Goal: Task Accomplishment & Management: Complete application form

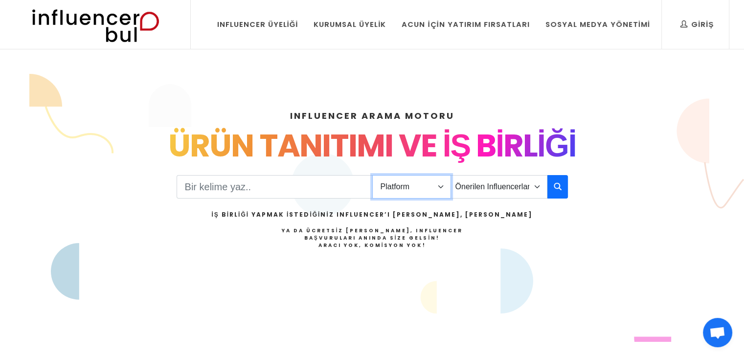
click at [389, 189] on select "Platform Instagram Facebook Youtube Tiktok Twitter Twitch" at bounding box center [411, 186] width 79 height 23
drag, startPoint x: 389, startPoint y: 189, endPoint x: 397, endPoint y: 187, distance: 7.6
click at [389, 189] on select "Platform Instagram Facebook Youtube Tiktok Twitter Twitch" at bounding box center [411, 186] width 79 height 23
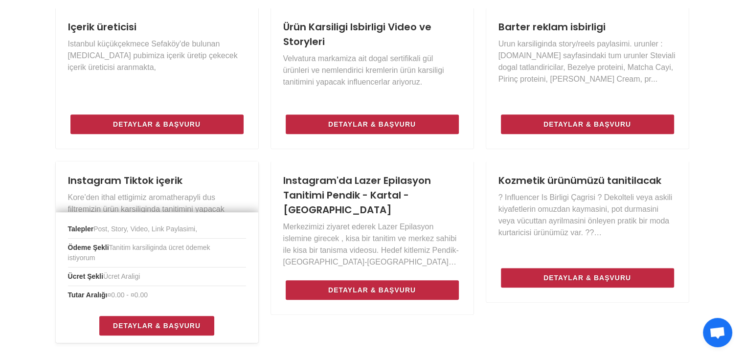
scroll to position [636, 0]
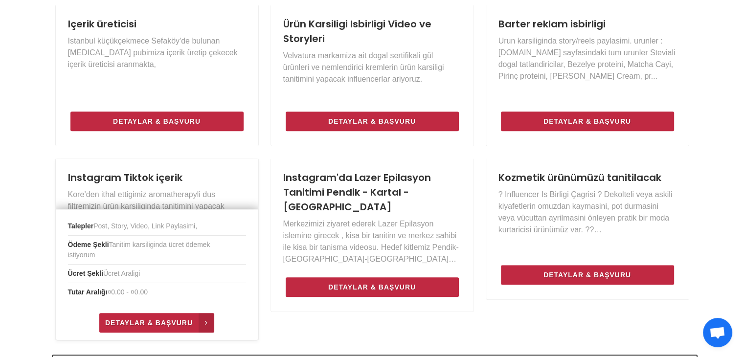
click at [137, 322] on span "Detaylar & Başvuru" at bounding box center [149, 323] width 88 height 12
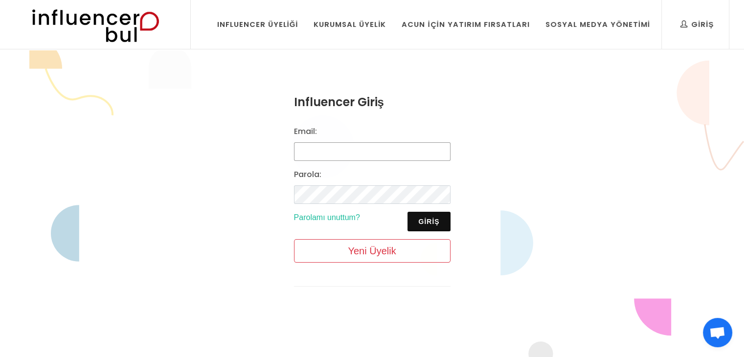
click at [321, 143] on input "Email:" at bounding box center [372, 151] width 157 height 19
type input "nurakyuzn@gmail.com"
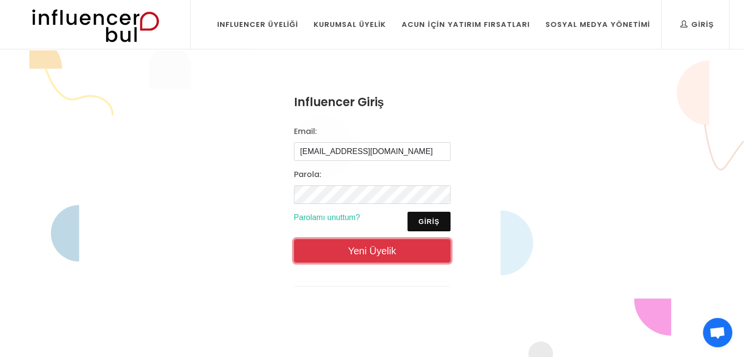
click at [334, 253] on link "Yeni Üyelik" at bounding box center [372, 250] width 157 height 23
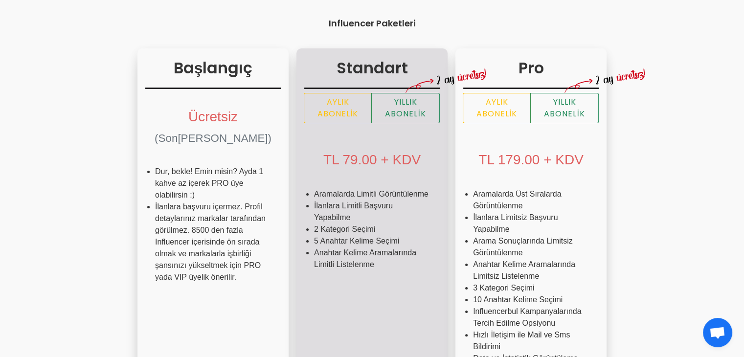
scroll to position [147, 0]
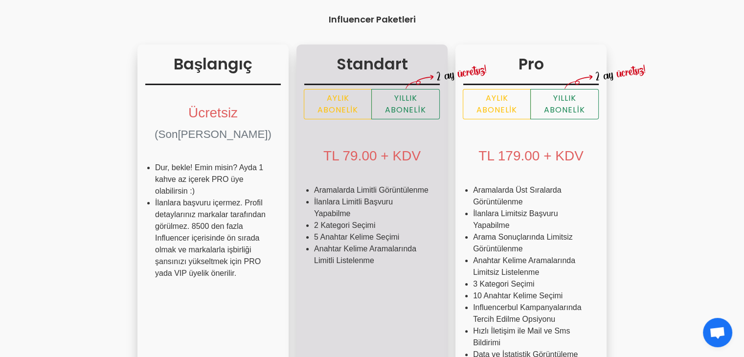
click at [304, 173] on div "TL 79.00 + KDV" at bounding box center [372, 154] width 136 height 45
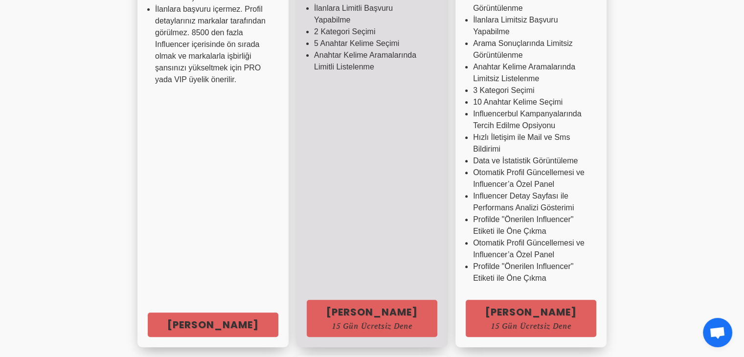
scroll to position [342, 0]
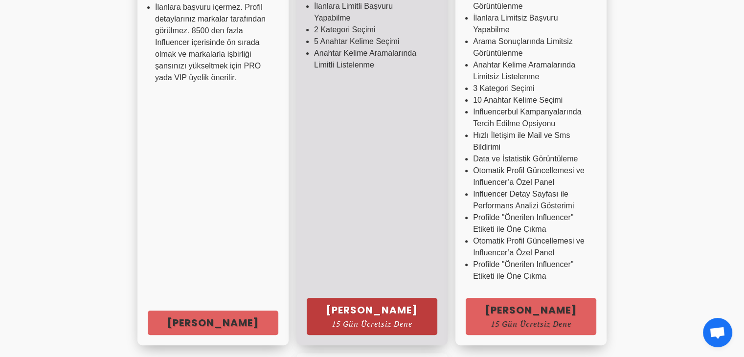
click at [326, 320] on span "15 Gün Ücretsiz Dene" at bounding box center [371, 324] width 91 height 8
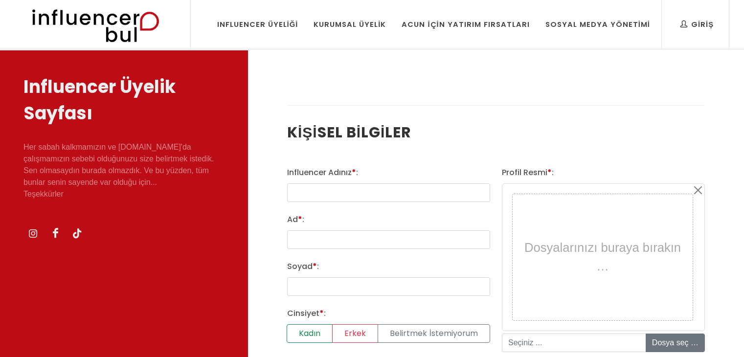
select select
type input "Tersine Dünya"
click at [325, 239] on input "Ad * :" at bounding box center [388, 239] width 203 height 19
type input "Nur"
click at [317, 280] on input "Soyad * :" at bounding box center [388, 286] width 203 height 19
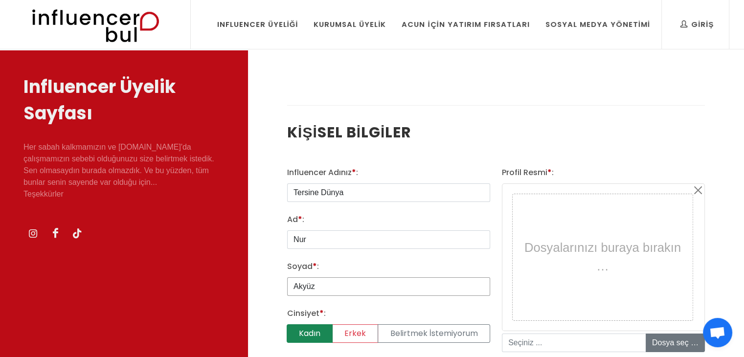
type input "Akyüz"
click at [313, 338] on label "Kadın" at bounding box center [310, 333] width 46 height 19
click at [294, 331] on input "Kadın" at bounding box center [290, 327] width 6 height 6
radio input "true"
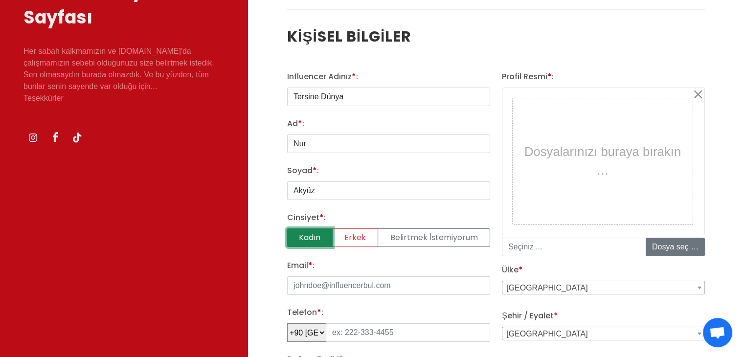
scroll to position [98, 0]
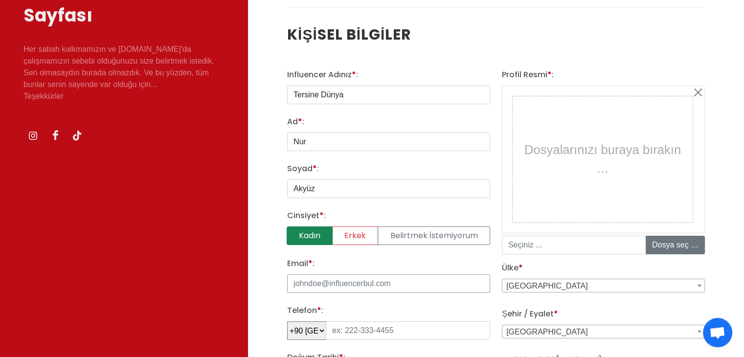
click at [315, 286] on input "Email * :" at bounding box center [388, 283] width 203 height 19
type input "[EMAIL_ADDRESS][DOMAIN_NAME]"
click at [364, 334] on input "tel" at bounding box center [408, 330] width 164 height 19
type input "540 412 10 08"
click at [534, 333] on span "[GEOGRAPHIC_DATA]" at bounding box center [603, 332] width 202 height 14
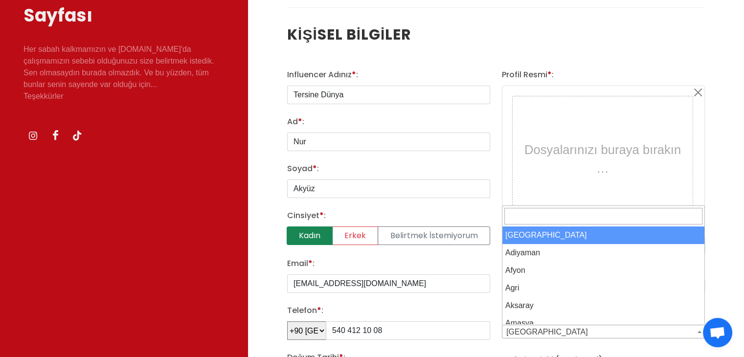
click at [534, 333] on span "[GEOGRAPHIC_DATA]" at bounding box center [603, 332] width 202 height 14
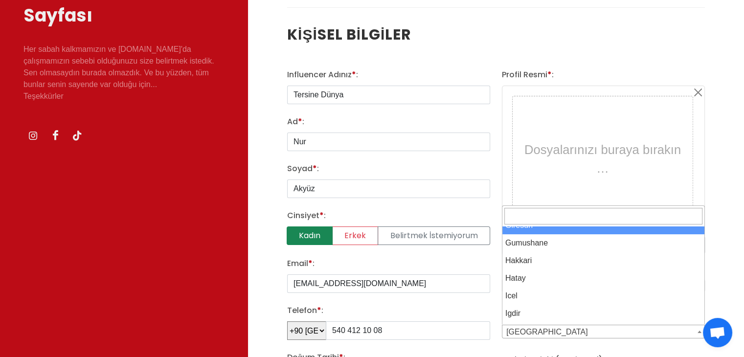
scroll to position [636, 0]
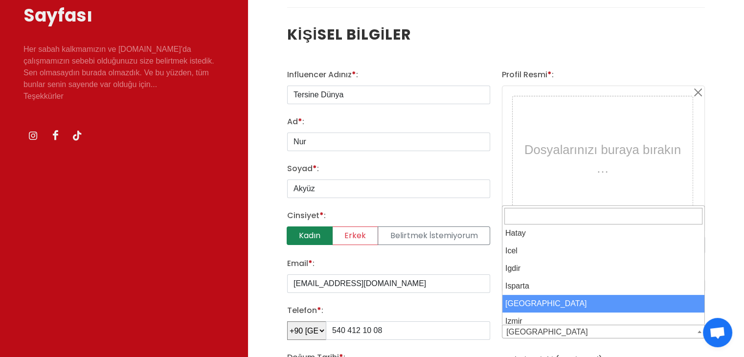
select select "3703"
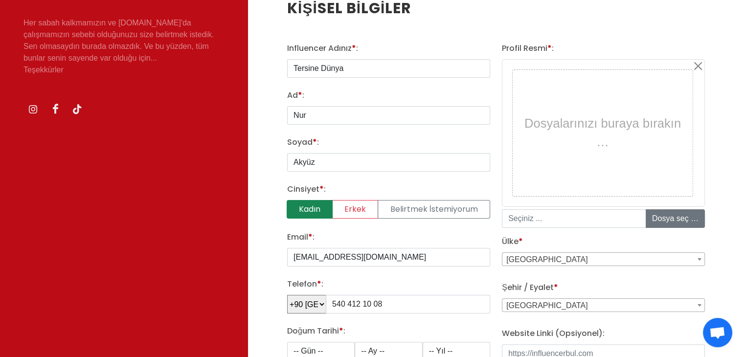
scroll to position [147, 0]
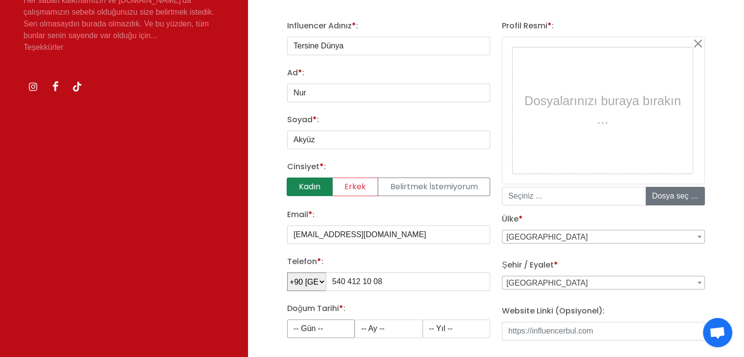
click at [336, 325] on select "-- Gün -- 1 2 3 4 5 6 7 8 9 10 11 12 13 14 15 16 17 18 19 20 21 22 23 24 25 26 …" at bounding box center [321, 328] width 68 height 19
select select "7"
click at [287, 319] on select "-- Gün -- 1 2 3 4 5 6 7 8 9 10 11 12 13 14 15 16 17 18 19 20 21 22 23 24 25 26 …" at bounding box center [321, 328] width 68 height 19
click at [401, 328] on select "-- Ay -- 1 2 3 4 5 6 7 8 9 10 11 12" at bounding box center [389, 328] width 68 height 19
select select "6"
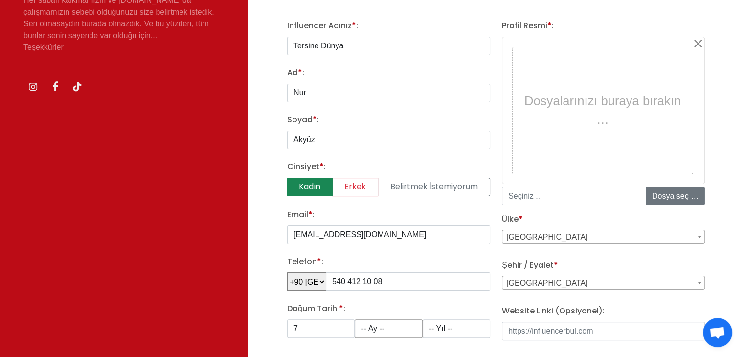
click at [355, 319] on select "-- Ay -- 1 2 3 4 5 6 7 8 9 10 11 12" at bounding box center [389, 328] width 68 height 19
click at [448, 335] on select "-- Yıl -- 2008 2007 2006 2005 2004 2003 2002 2001 2000 1999 1998 1997 1996 1995…" at bounding box center [457, 328] width 68 height 19
select select "2000"
click at [423, 319] on select "-- Yıl -- 2008 2007 2006 2005 2004 2003 2002 2001 2000 1999 1998 1997 1996 1995…" at bounding box center [457, 328] width 68 height 19
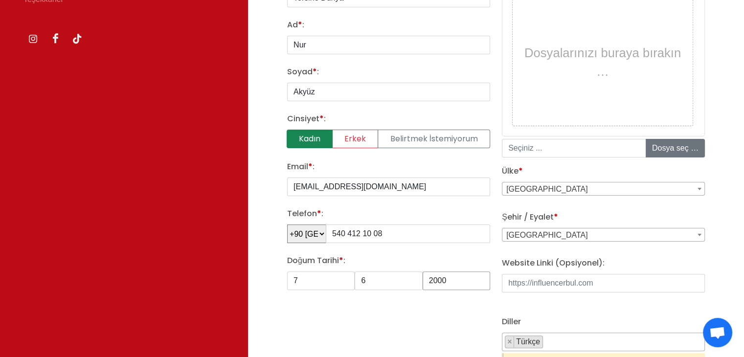
scroll to position [196, 0]
click at [537, 286] on input "Website Linki (Opsiyonel):" at bounding box center [603, 282] width 203 height 19
paste input "[URL][DOMAIN_NAME][DOMAIN_NAME]"
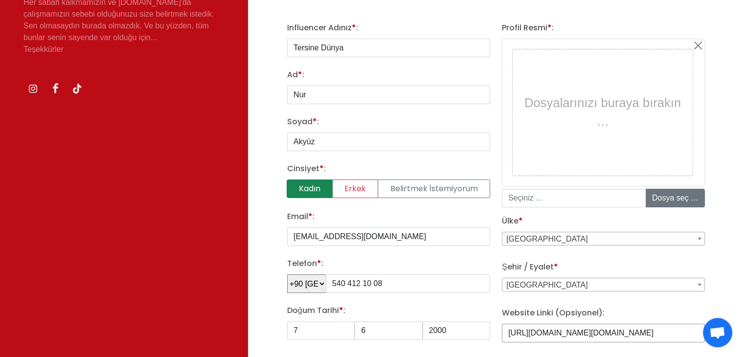
scroll to position [147, 0]
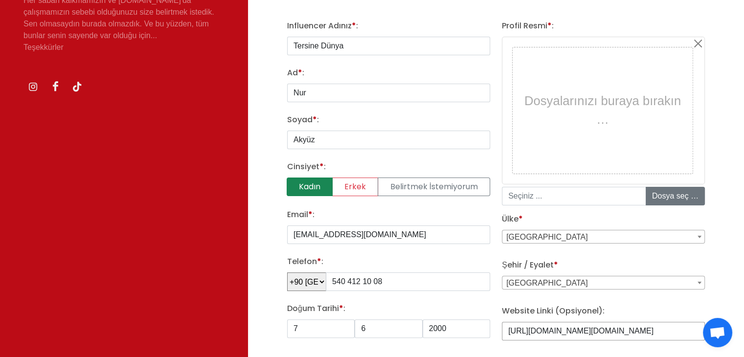
type input "[URL][DOMAIN_NAME][DOMAIN_NAME]"
click at [561, 196] on input at bounding box center [574, 196] width 144 height 19
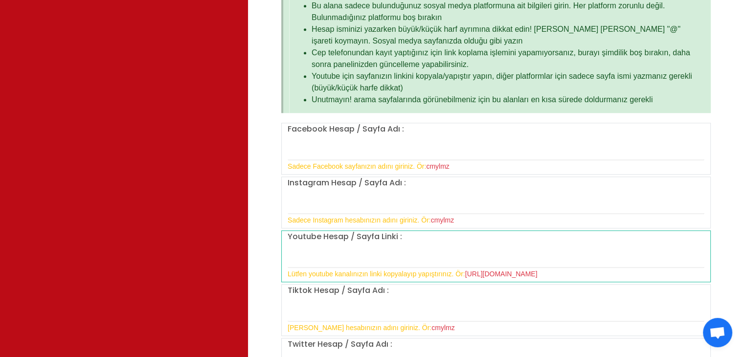
scroll to position [685, 0]
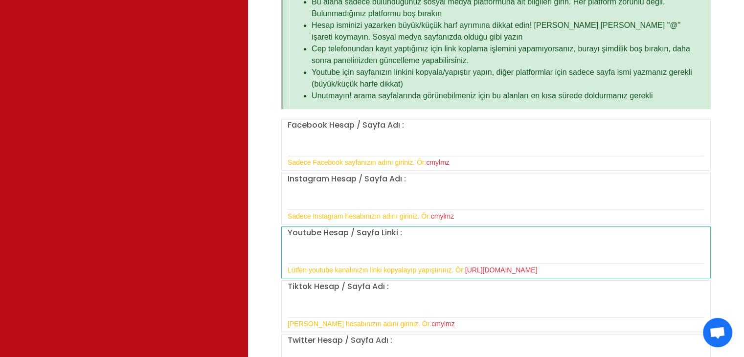
click at [409, 183] on div "Instagram Hesap / Sayfa Adı : Sadece Instagram hesabınızın adını giriniz. Ör: c…" at bounding box center [496, 197] width 429 height 49
click at [446, 173] on div "Instagram Hesap / Sayfa Adı : Sadece Instagram hesabınızın adını giriniz. Ör: c…" at bounding box center [496, 199] width 430 height 52
click at [439, 184] on div "Instagram Hesap / Sayfa Adı : Sadece Instagram hesabınızın adını giriniz. Ör: c…" at bounding box center [496, 197] width 429 height 49
drag, startPoint x: 418, startPoint y: 181, endPoint x: 397, endPoint y: 179, distance: 21.1
click at [416, 181] on div "Instagram Hesap / Sayfa Adı : Sadece Instagram hesabınızın adını giriniz. Ör: c…" at bounding box center [496, 197] width 429 height 49
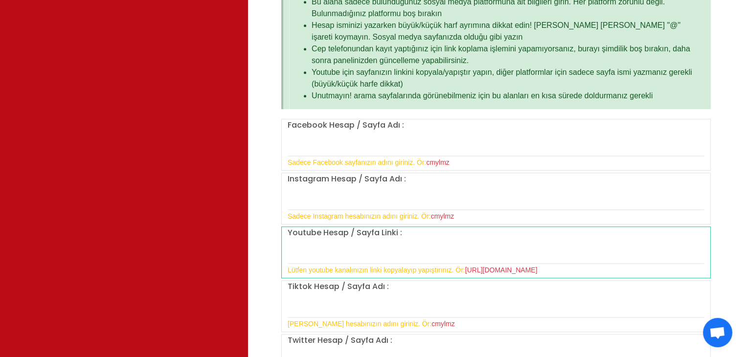
click at [397, 179] on label "Instagram Hesap / Sayfa Adı :" at bounding box center [347, 179] width 118 height 12
click at [386, 179] on label "Instagram Hesap / Sayfa Adı :" at bounding box center [347, 179] width 118 height 12
click at [446, 160] on span "cmylmz" at bounding box center [437, 163] width 23 height 8
click at [325, 166] on div "Facebook Hesap / Sayfa Adı : Sadece Facebook sayfanızın adını giriniz. Ör: cmyl…" at bounding box center [496, 143] width 429 height 49
click at [327, 159] on small "Sadece Facebook sayfanızın adını giriniz. Ör: cmylmz" at bounding box center [369, 163] width 162 height 8
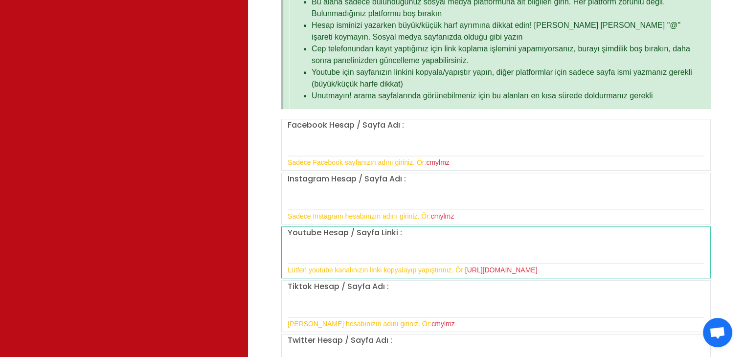
click at [354, 131] on div "Facebook Hesap / Sayfa Adı : Sadece Facebook sayfanızın adını giriniz. Ör: cmyl…" at bounding box center [496, 143] width 429 height 49
click at [336, 181] on label "Instagram Hesap / Sayfa Adı :" at bounding box center [347, 179] width 118 height 12
drag, startPoint x: 336, startPoint y: 181, endPoint x: 319, endPoint y: 186, distance: 17.6
click at [334, 181] on label "Instagram Hesap / Sayfa Adı :" at bounding box center [347, 179] width 118 height 12
click at [319, 186] on div "Instagram Hesap / Sayfa Adı : Sadece Instagram hesabınızın adını giriniz. Ör: c…" at bounding box center [496, 197] width 429 height 49
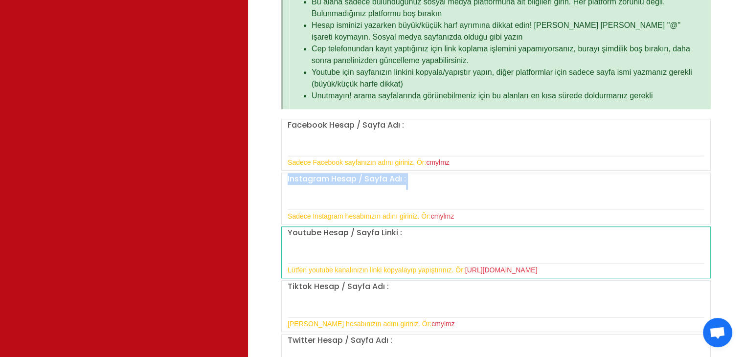
click at [319, 183] on div "Instagram Hesap / Sayfa Adı : Sadece Instagram hesabınızın adını giriniz. Ör: c…" at bounding box center [496, 197] width 429 height 49
drag, startPoint x: 425, startPoint y: 184, endPoint x: 392, endPoint y: 182, distance: 33.3
click at [425, 184] on div "Instagram Hesap / Sayfa Adı : Sadece Instagram hesabınızın adını giriniz. Ör: c…" at bounding box center [496, 197] width 429 height 49
click at [392, 182] on label "Instagram Hesap / Sayfa Adı :" at bounding box center [347, 179] width 118 height 12
click at [394, 178] on label "Instagram Hesap / Sayfa Adı :" at bounding box center [347, 179] width 118 height 12
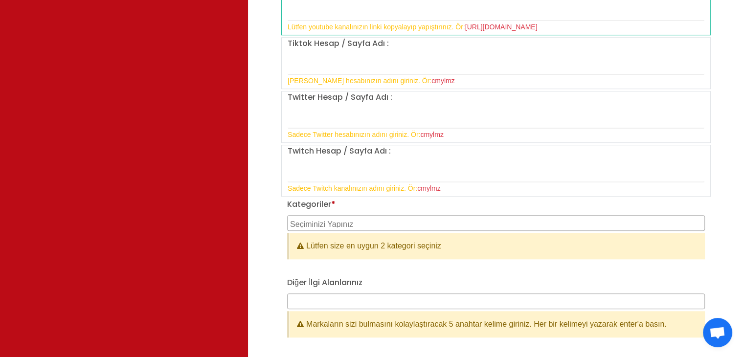
scroll to position [930, 0]
click at [357, 217] on textarea "Search" at bounding box center [497, 221] width 414 height 9
